Goal: Task Accomplishment & Management: Manage account settings

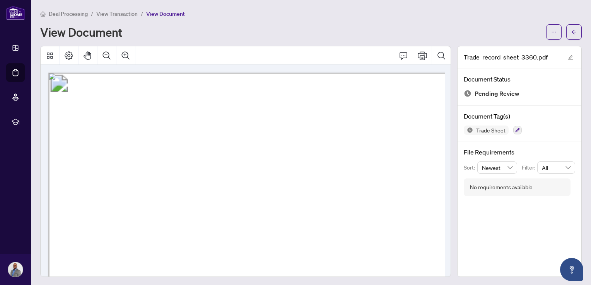
scroll to position [210, 282]
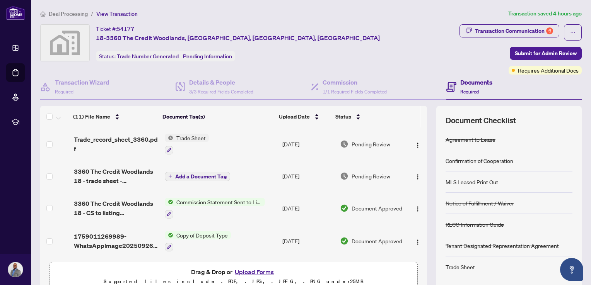
click at [411, 156] on td at bounding box center [417, 144] width 20 height 33
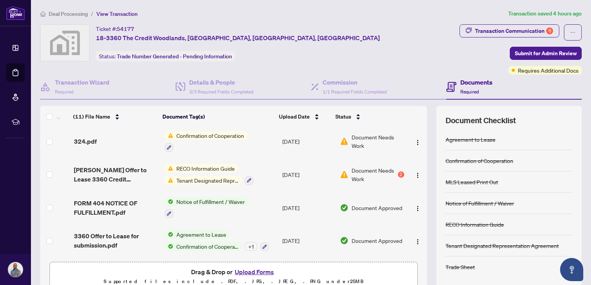
scroll to position [198, 0]
click at [361, 176] on span "Document Needs Work" at bounding box center [373, 175] width 44 height 17
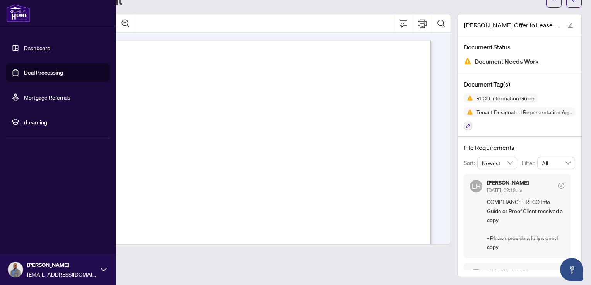
click at [43, 76] on link "Deal Processing" at bounding box center [43, 72] width 39 height 7
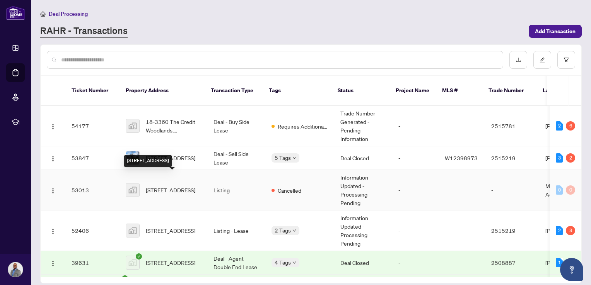
click at [170, 186] on span "[STREET_ADDRESS]" at bounding box center [170, 190] width 49 height 9
